Goal: Check status: Check status

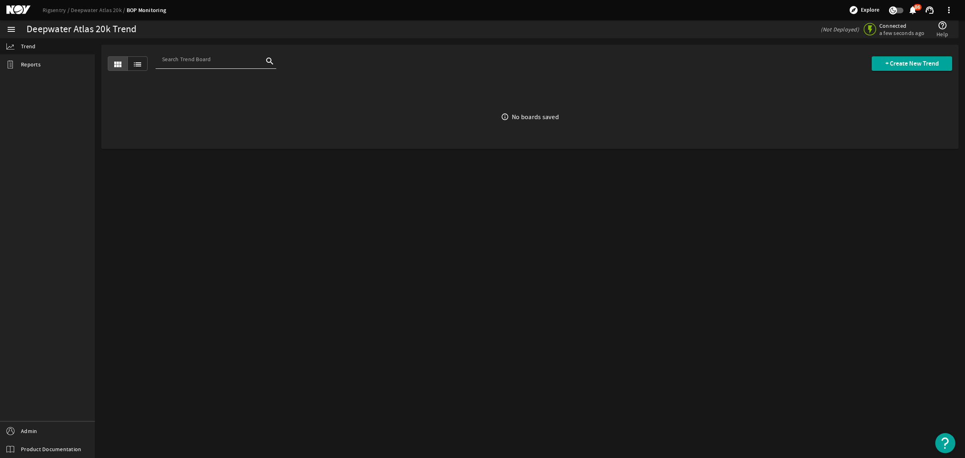
click at [15, 7] on mat-icon at bounding box center [24, 10] width 36 height 10
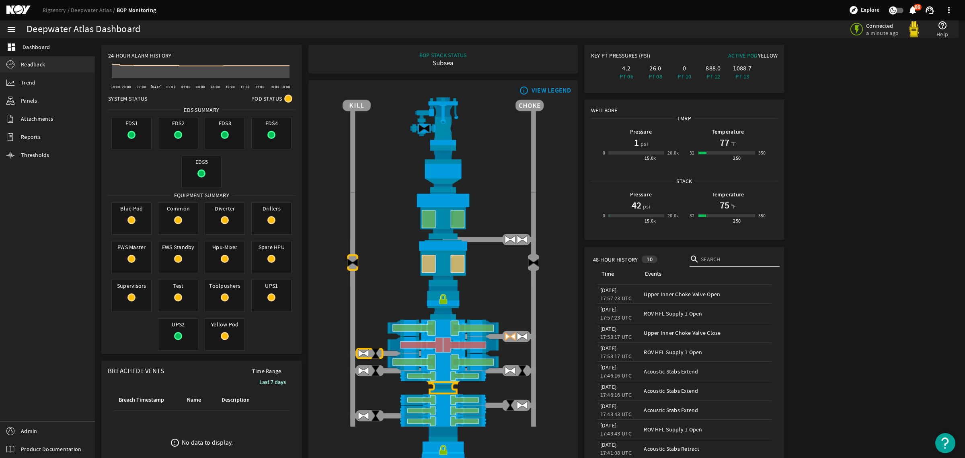
click at [47, 60] on link "Readback" at bounding box center [47, 64] width 95 height 16
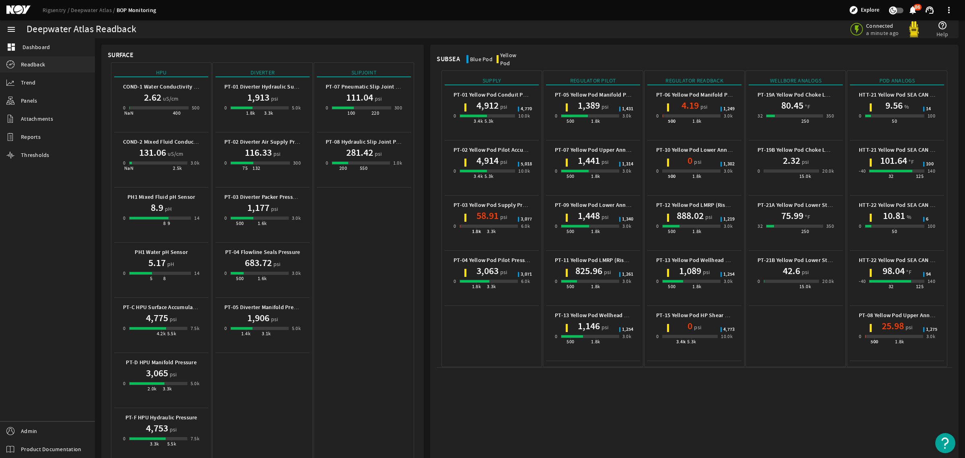
drag, startPoint x: 53, startPoint y: 42, endPoint x: 32, endPoint y: 65, distance: 30.5
click at [53, 42] on link "dashboard Dashboard" at bounding box center [47, 47] width 95 height 18
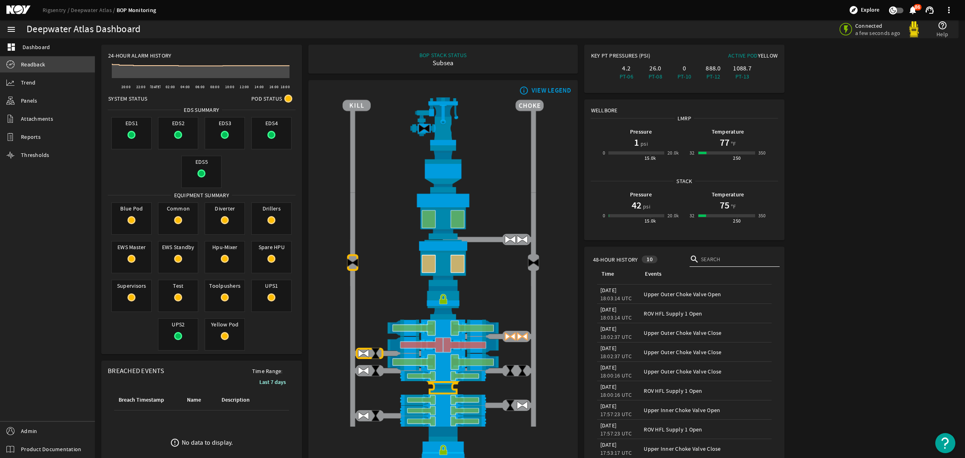
click at [32, 65] on span "Readback" at bounding box center [33, 64] width 24 height 8
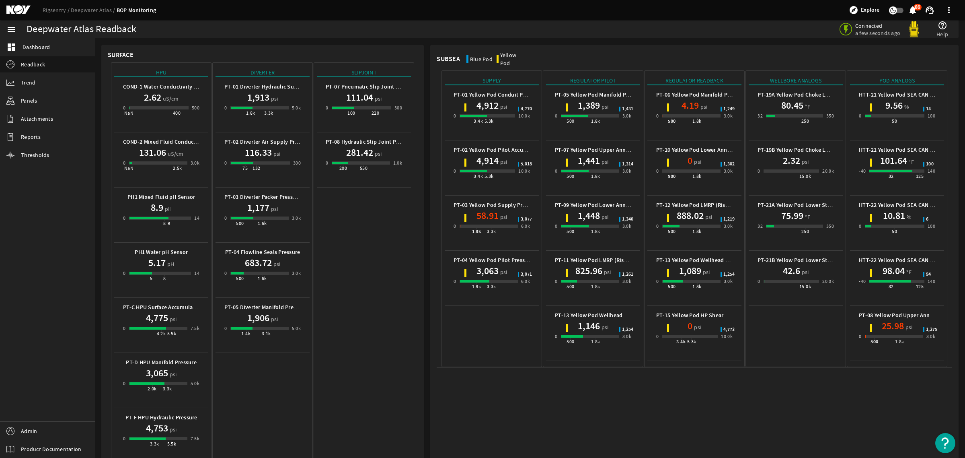
click at [14, 5] on mat-icon at bounding box center [24, 10] width 36 height 10
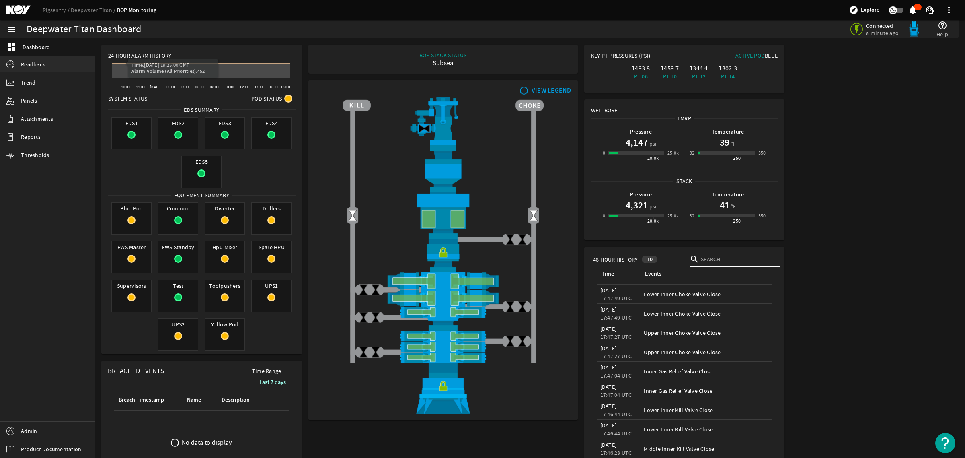
click at [38, 62] on span "Readback" at bounding box center [33, 64] width 24 height 8
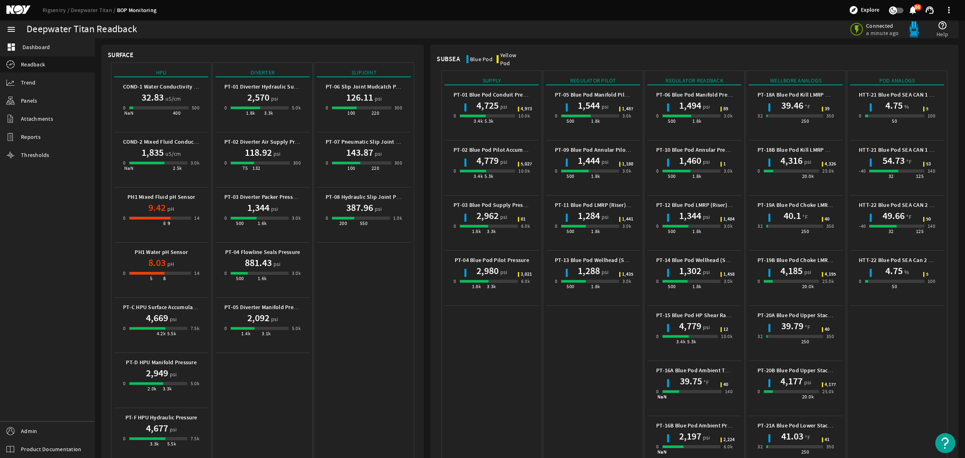
click at [20, 10] on mat-icon at bounding box center [24, 10] width 36 height 10
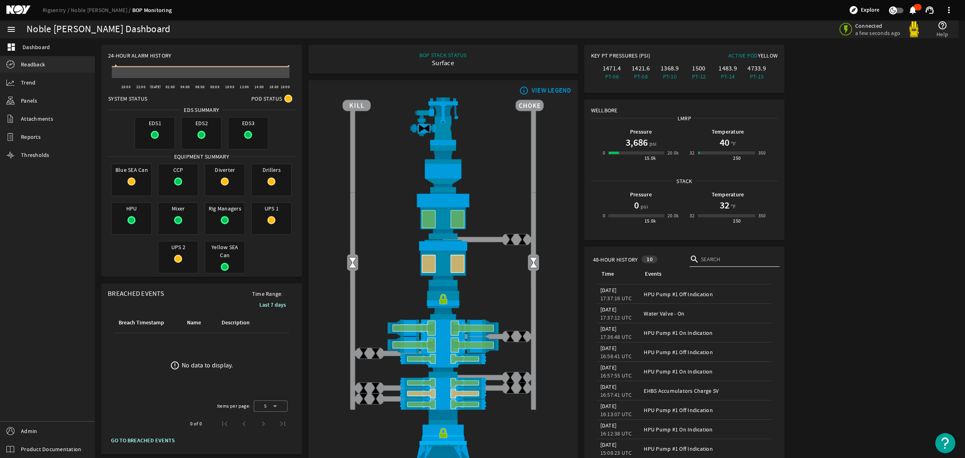
click at [35, 60] on span "Readback" at bounding box center [33, 64] width 24 height 8
